Goal: Information Seeking & Learning: Learn about a topic

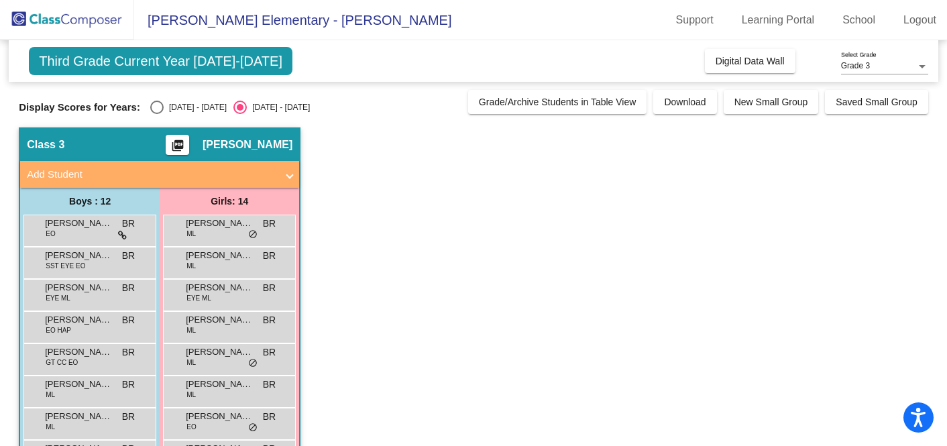
click at [205, 121] on div "Third Grade Current Year [DATE]-[DATE] Add, Move, or Retain Students Off On Inc…" at bounding box center [474, 363] width 910 height 647
click at [198, 110] on div "[DATE] - [DATE]" at bounding box center [195, 107] width 63 height 12
click at [157, 114] on input "[DATE] - [DATE]" at bounding box center [156, 114] width 1 height 1
radio input "true"
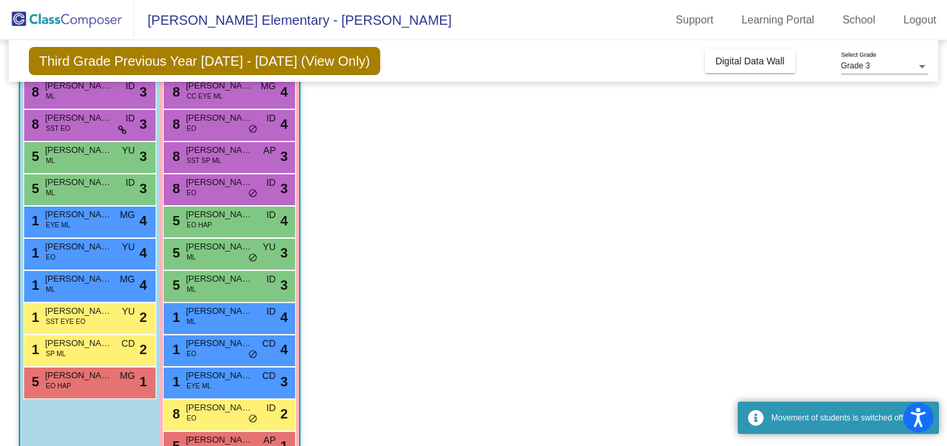
scroll to position [241, 0]
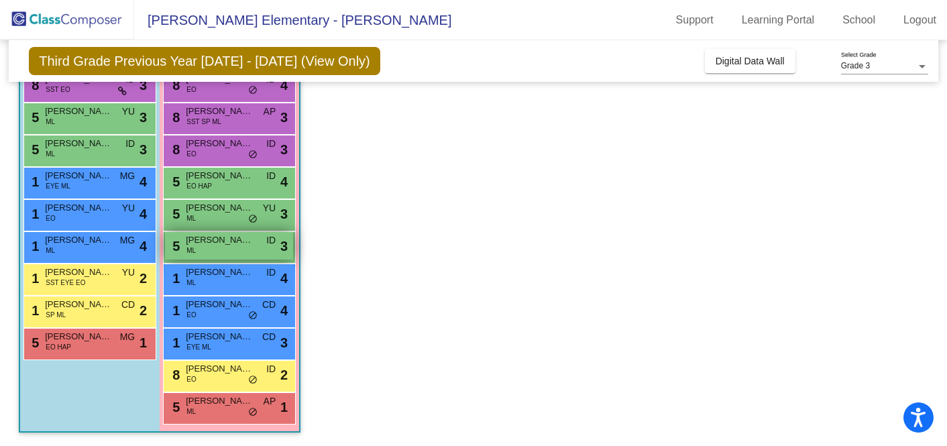
click at [206, 245] on span "[PERSON_NAME]" at bounding box center [219, 239] width 67 height 13
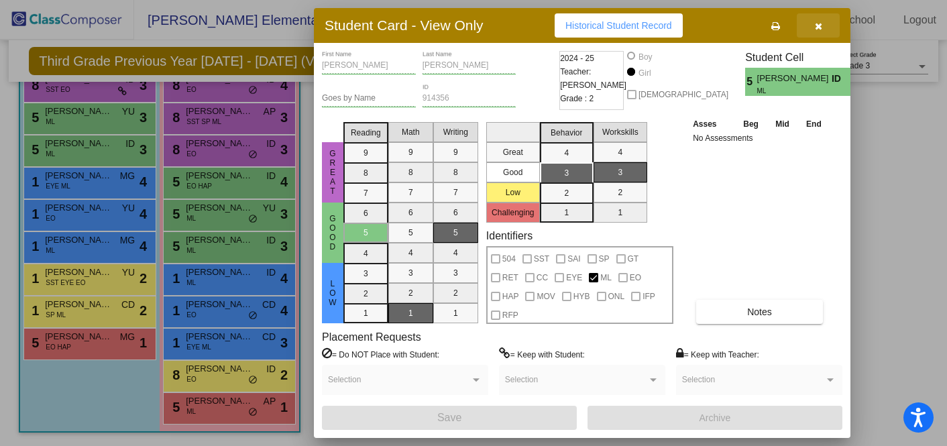
click at [821, 24] on icon "button" at bounding box center [818, 25] width 7 height 9
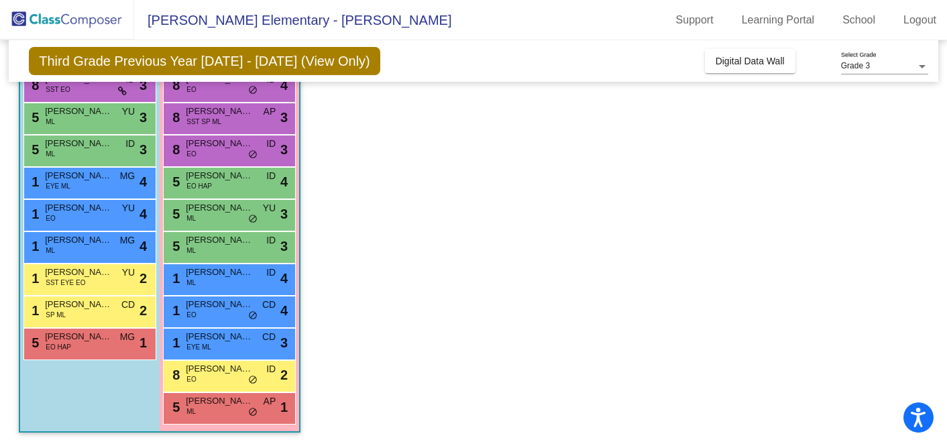
click at [556, 270] on app-classroom "Class 3 picture_as_pdf [PERSON_NAME] Add Student First Name Last Name Student I…" at bounding box center [474, 167] width 910 height 560
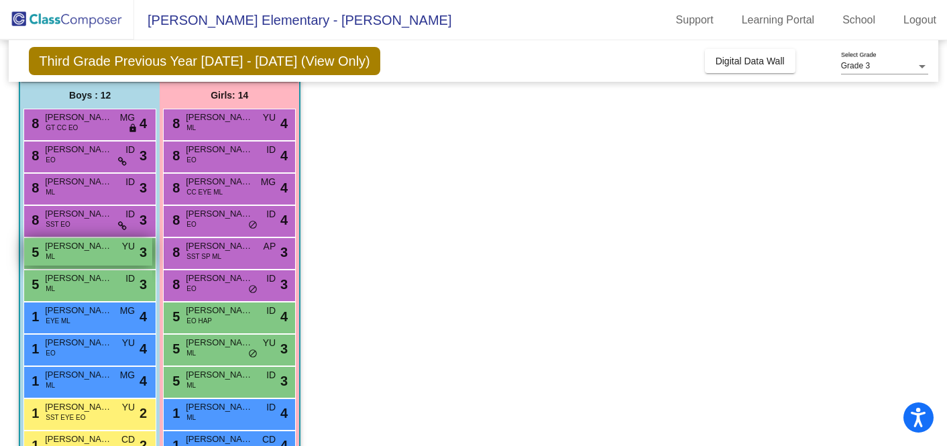
scroll to position [58, 0]
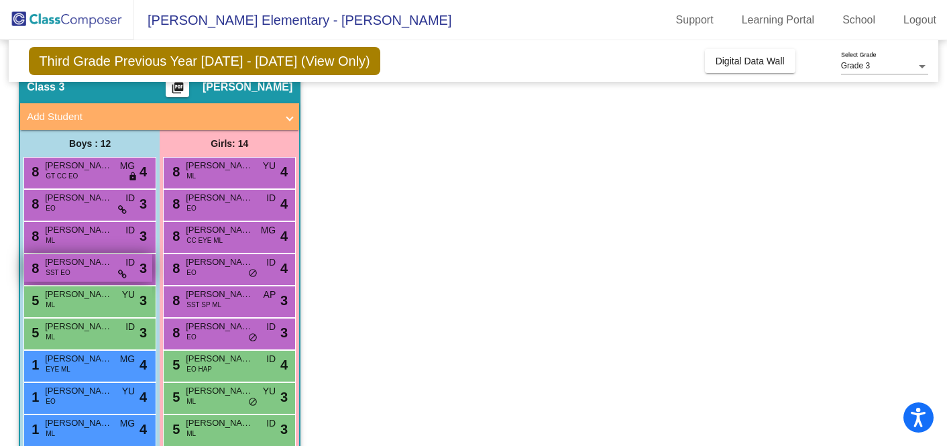
click at [68, 274] on span "SST EO" at bounding box center [58, 273] width 25 height 10
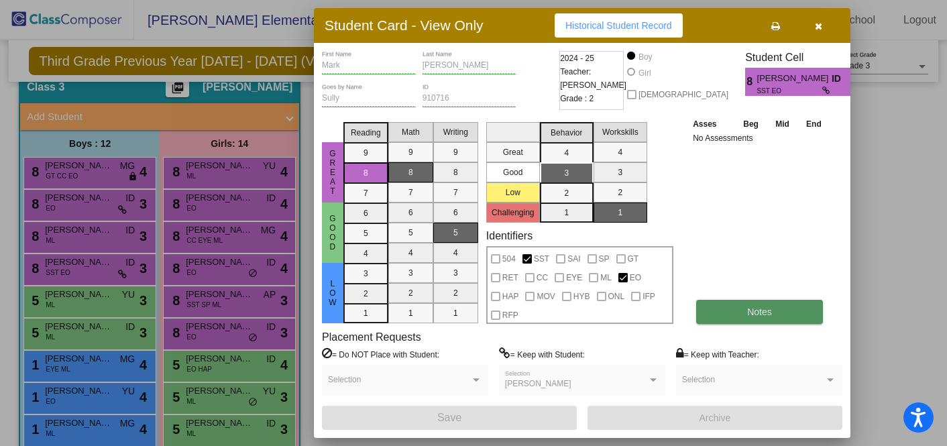
click at [757, 319] on button "Notes" at bounding box center [759, 312] width 127 height 24
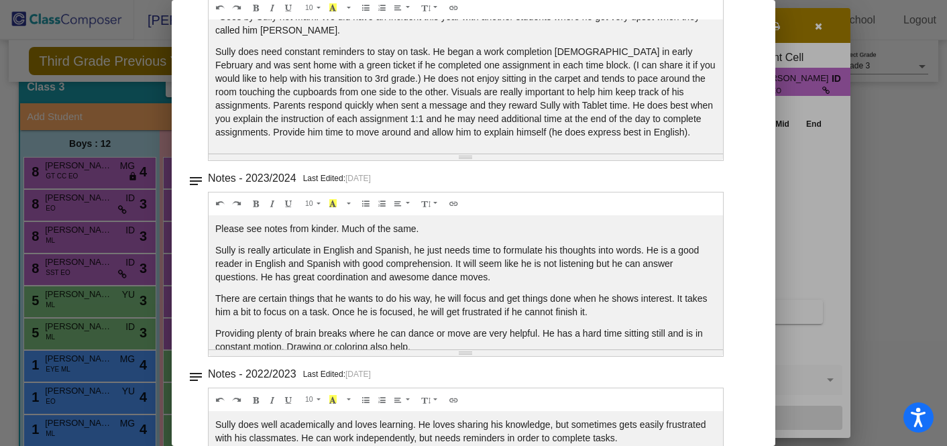
scroll to position [135, 0]
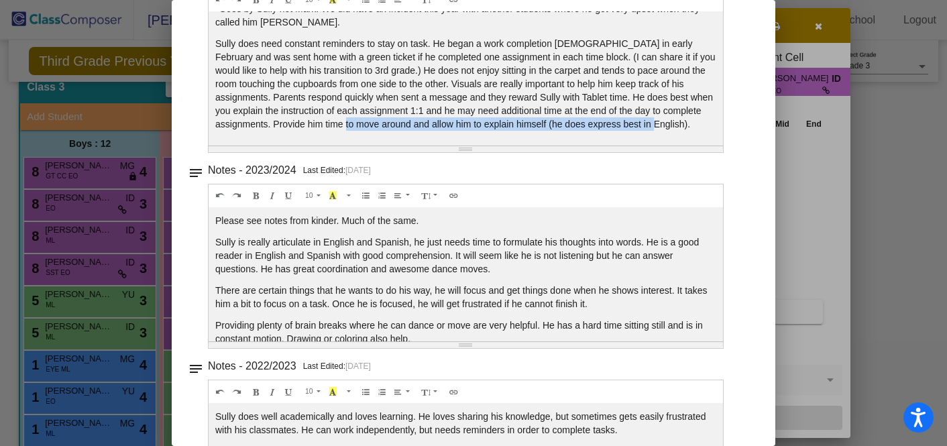
drag, startPoint x: 435, startPoint y: 111, endPoint x: 531, endPoint y: 121, distance: 96.5
click at [531, 121] on p "Sully does need constant reminders to stay on task. He began a work completion …" at bounding box center [465, 84] width 501 height 94
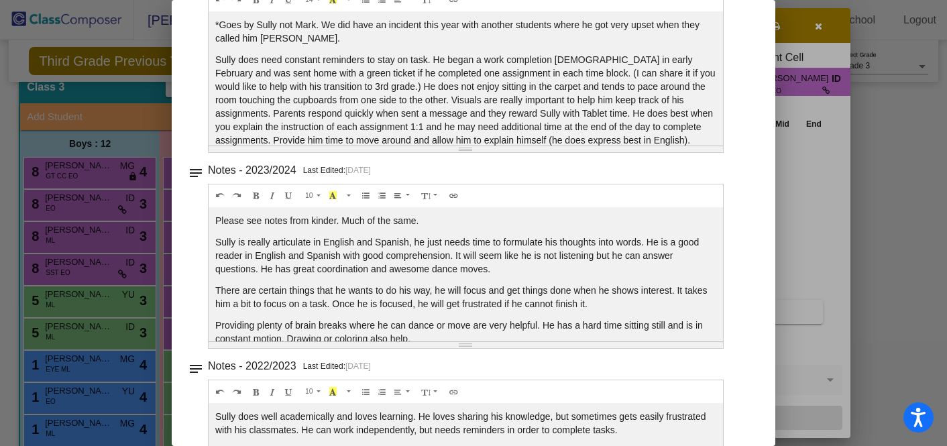
scroll to position [30, 0]
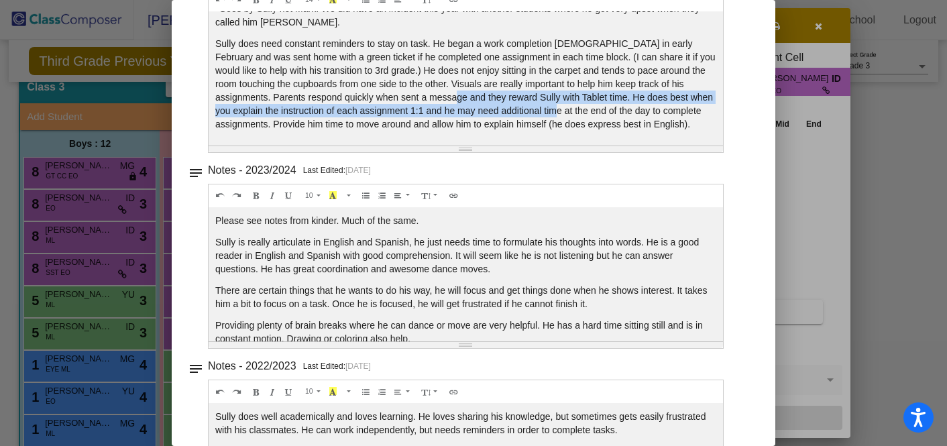
drag, startPoint x: 505, startPoint y: 87, endPoint x: 623, endPoint y: 96, distance: 118.4
click at [623, 96] on p "Sully does need constant reminders to stay on task. He began a work completion …" at bounding box center [465, 84] width 501 height 94
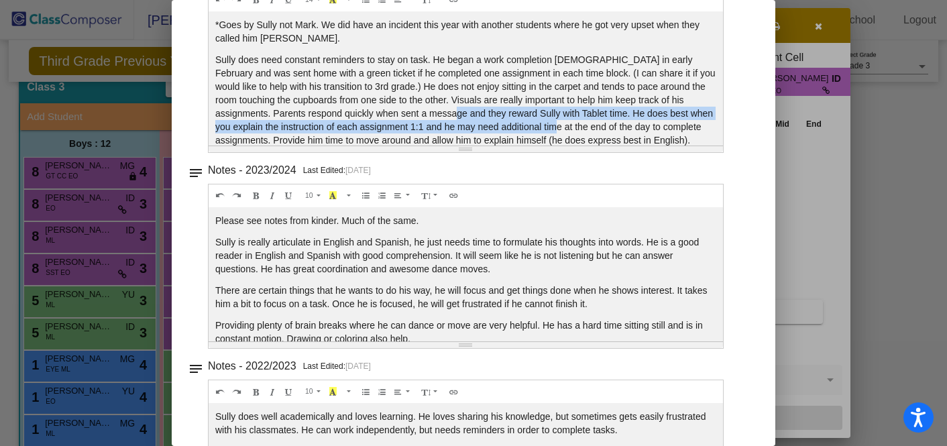
scroll to position [0, 0]
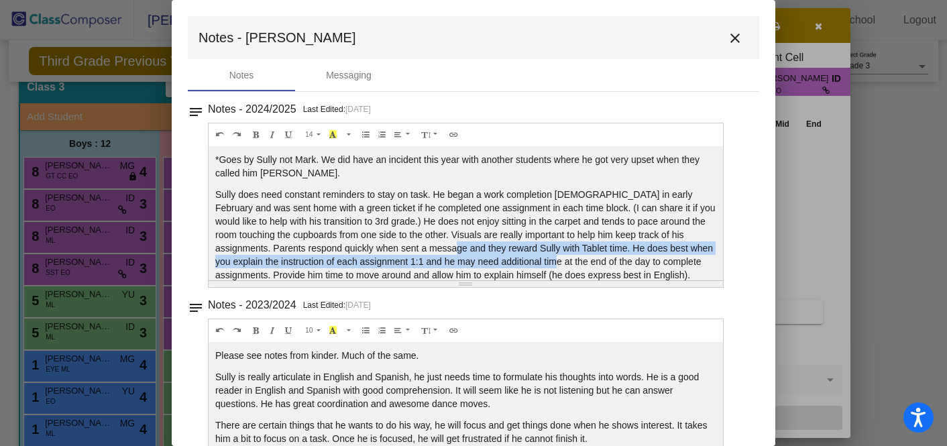
click at [729, 37] on mat-icon "close" at bounding box center [735, 38] width 16 height 16
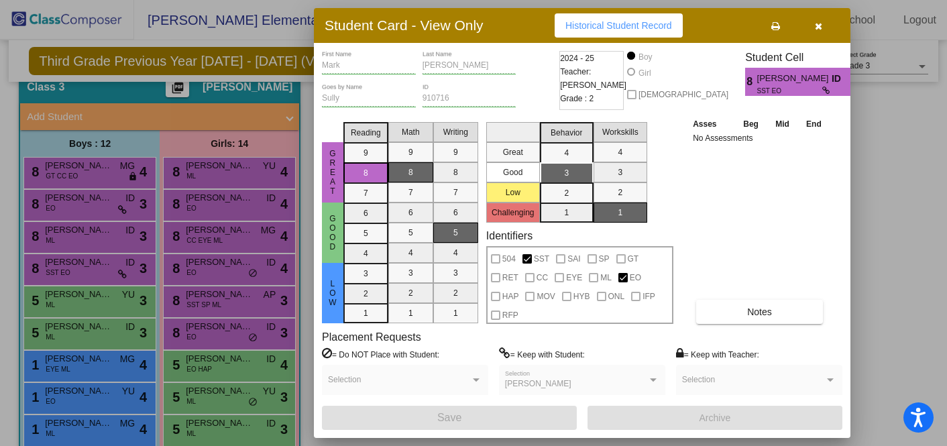
click at [819, 25] on icon "button" at bounding box center [818, 25] width 7 height 9
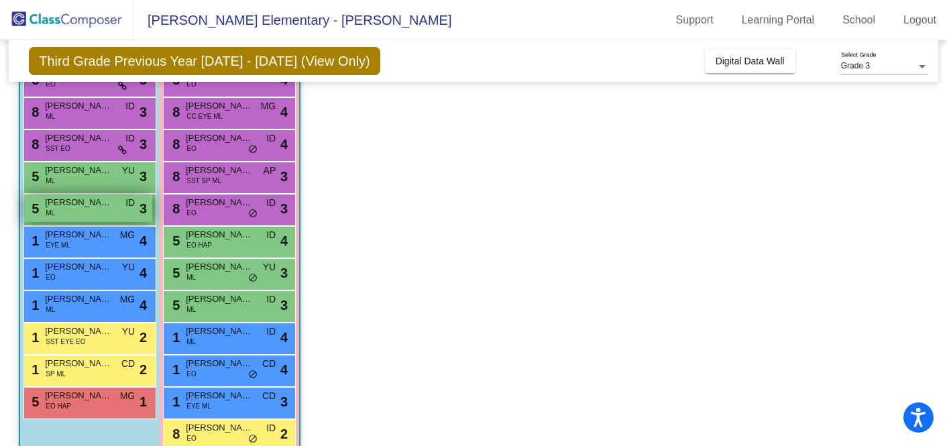
scroll to position [193, 0]
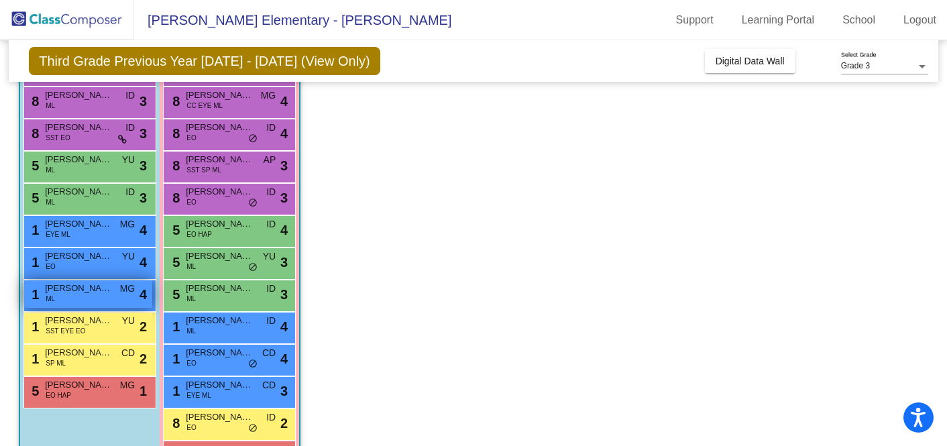
click at [82, 288] on span "[PERSON_NAME]" at bounding box center [78, 288] width 67 height 13
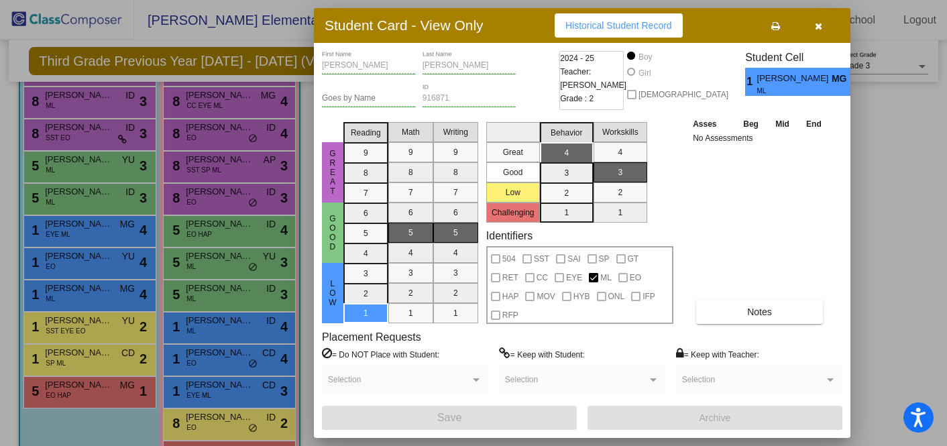
click at [822, 28] on button "button" at bounding box center [818, 25] width 43 height 24
